Goal: Transaction & Acquisition: Purchase product/service

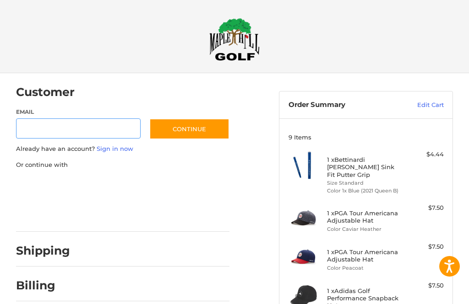
click at [49, 126] on input "Email" at bounding box center [78, 129] width 124 height 21
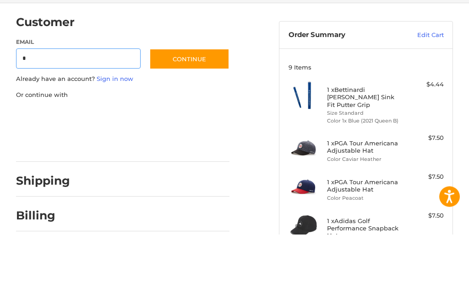
type input "**********"
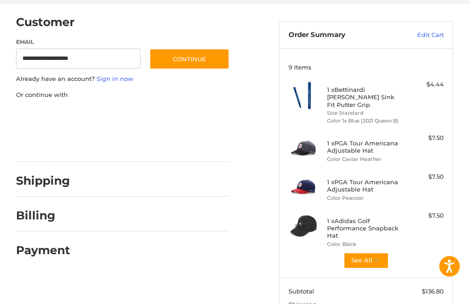
click at [196, 59] on button "Continue" at bounding box center [189, 59] width 80 height 21
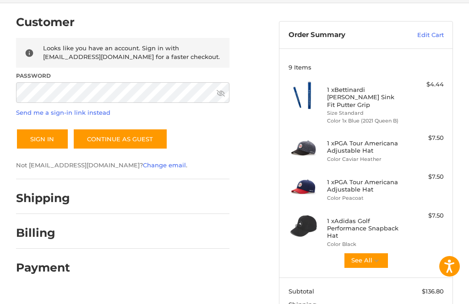
click at [76, 112] on link "Send me a sign-in link instead" at bounding box center [63, 112] width 94 height 7
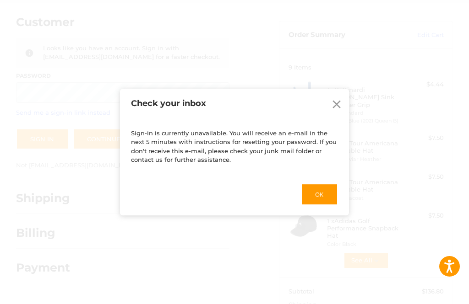
click at [337, 105] on icon at bounding box center [336, 104] width 14 height 14
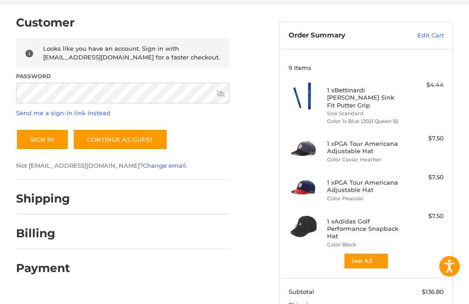
scroll to position [0, 0]
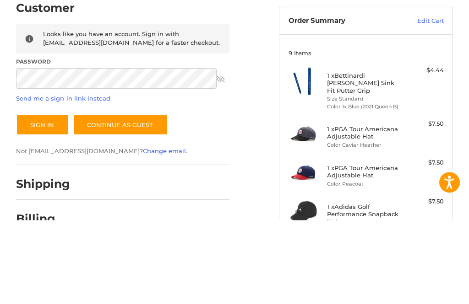
click at [47, 199] on button "Sign In" at bounding box center [42, 209] width 53 height 21
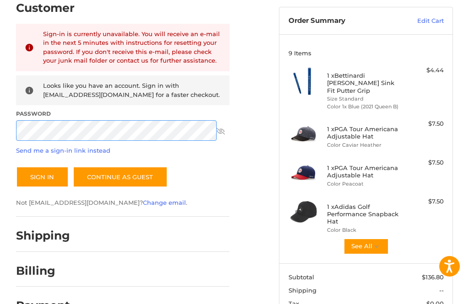
scroll to position [84, 0]
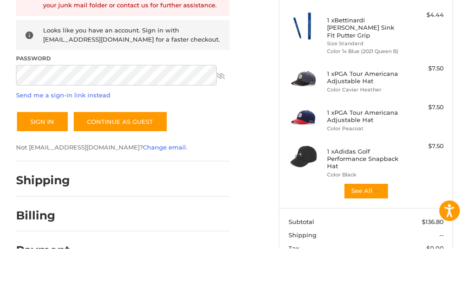
click at [51, 167] on button "Sign In" at bounding box center [42, 177] width 53 height 21
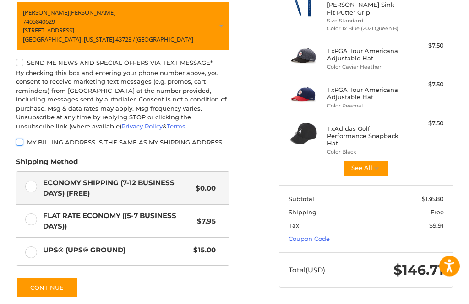
scroll to position [199, 0]
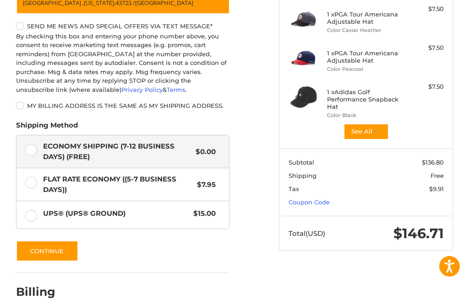
click at [54, 243] on button "Continue" at bounding box center [47, 251] width 62 height 21
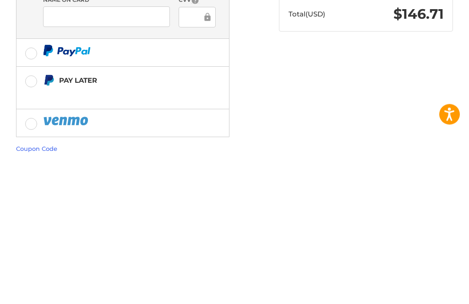
scroll to position [284, 0]
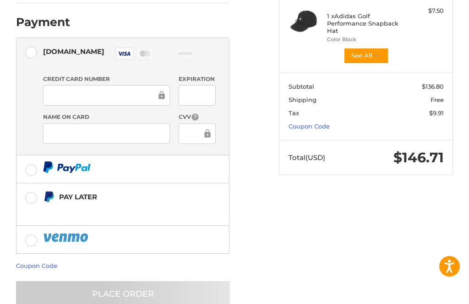
scroll to position [24, 0]
